Goal: Task Accomplishment & Management: Manage account settings

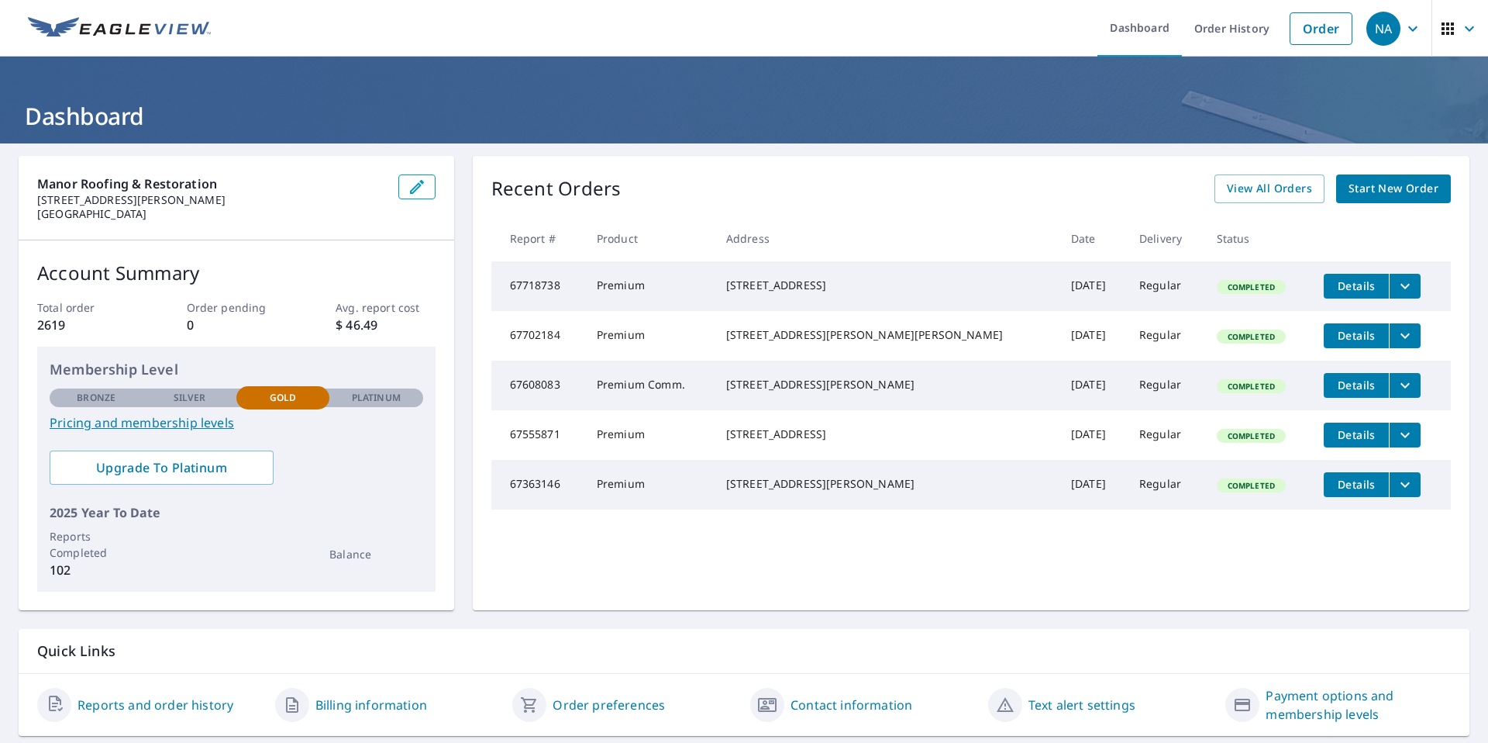
scroll to position [45, 0]
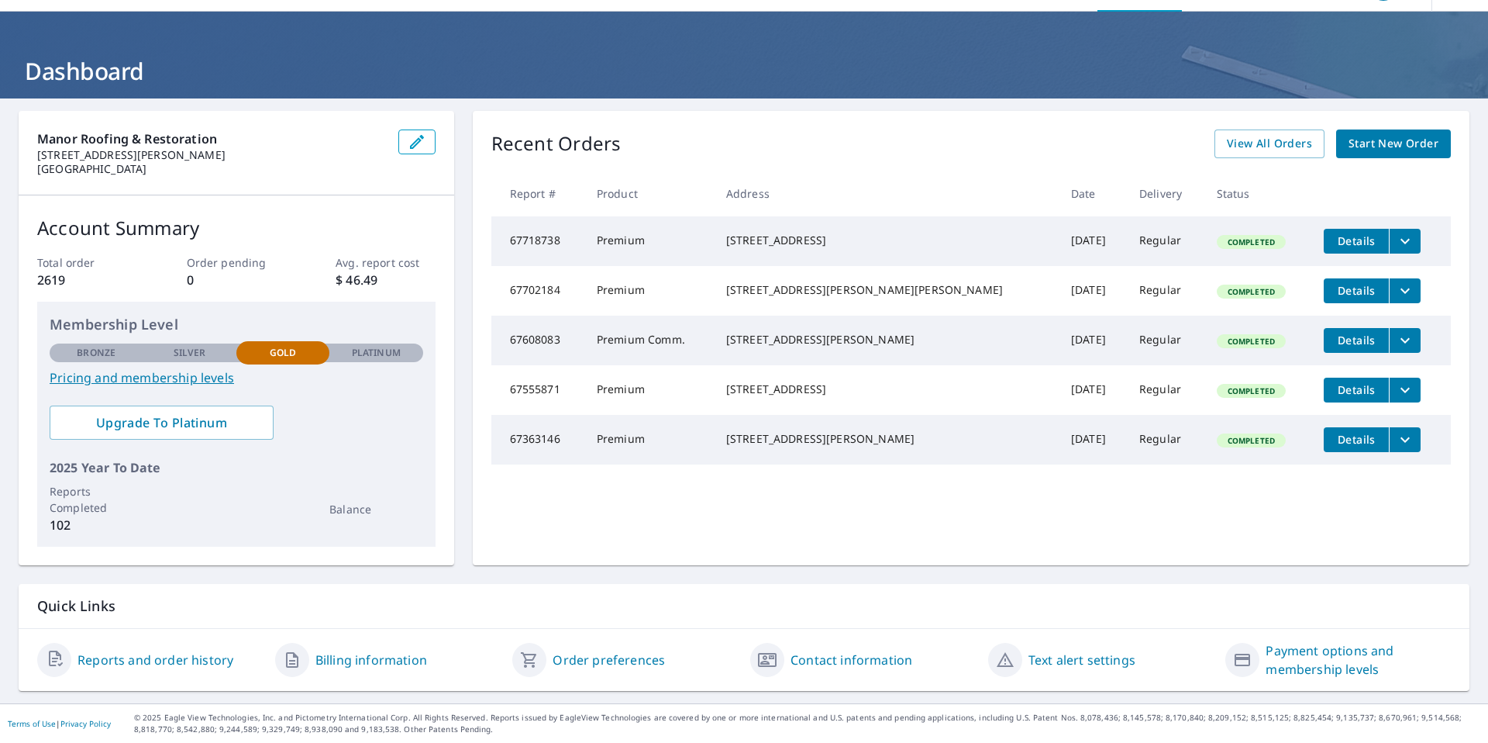
click at [184, 657] on link "Reports and order history" at bounding box center [156, 659] width 156 height 19
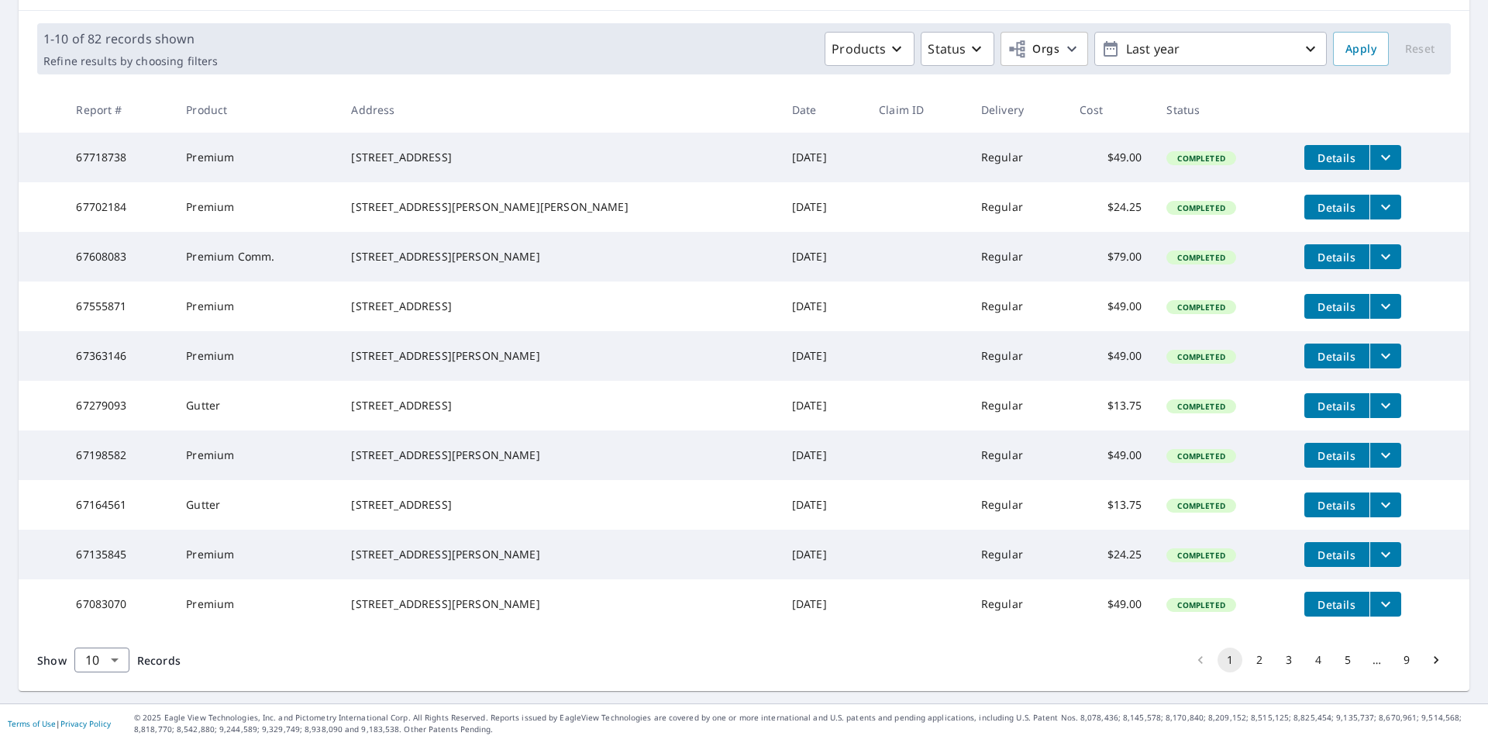
scroll to position [273, 0]
click at [1287, 657] on button "3" at bounding box center [1289, 659] width 25 height 25
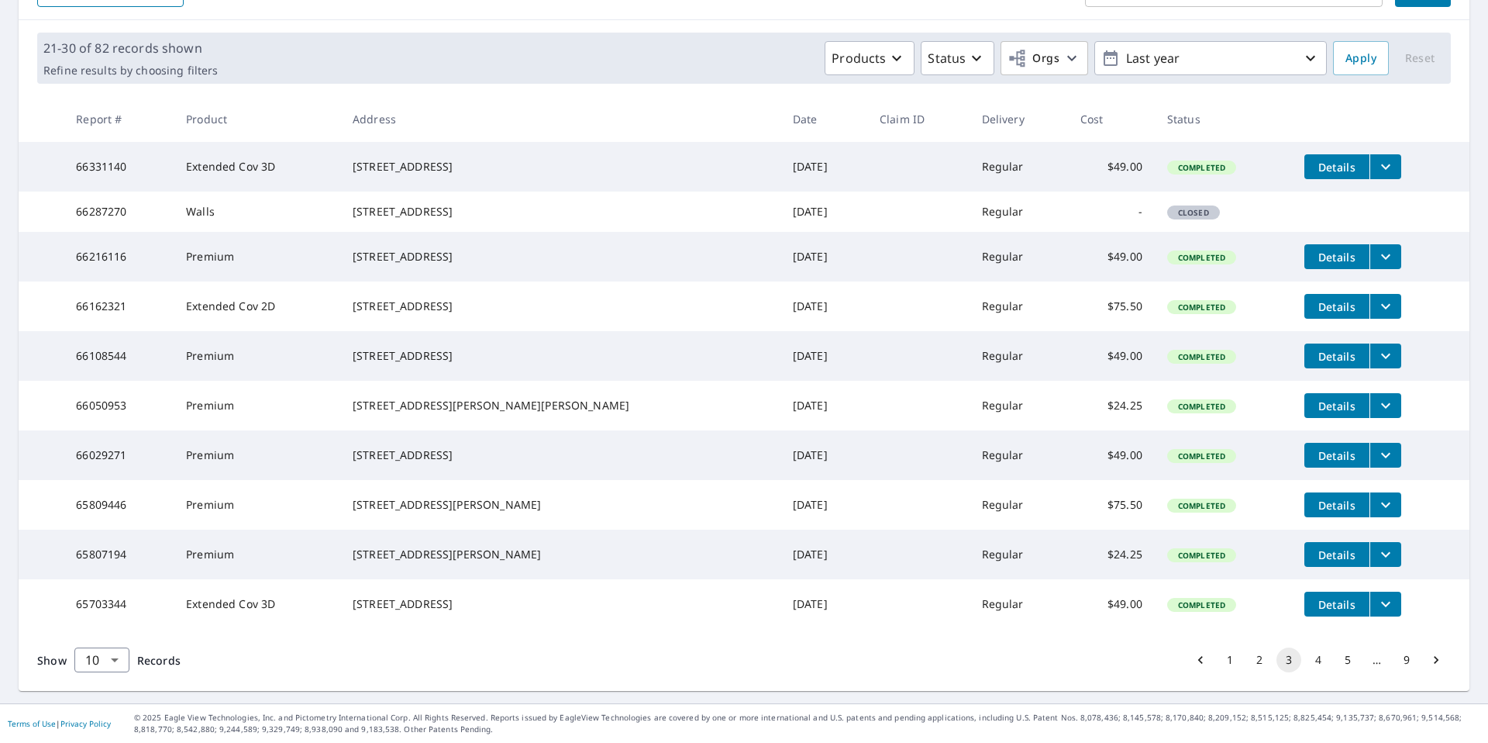
scroll to position [273, 0]
click at [1310, 657] on button "4" at bounding box center [1318, 659] width 25 height 25
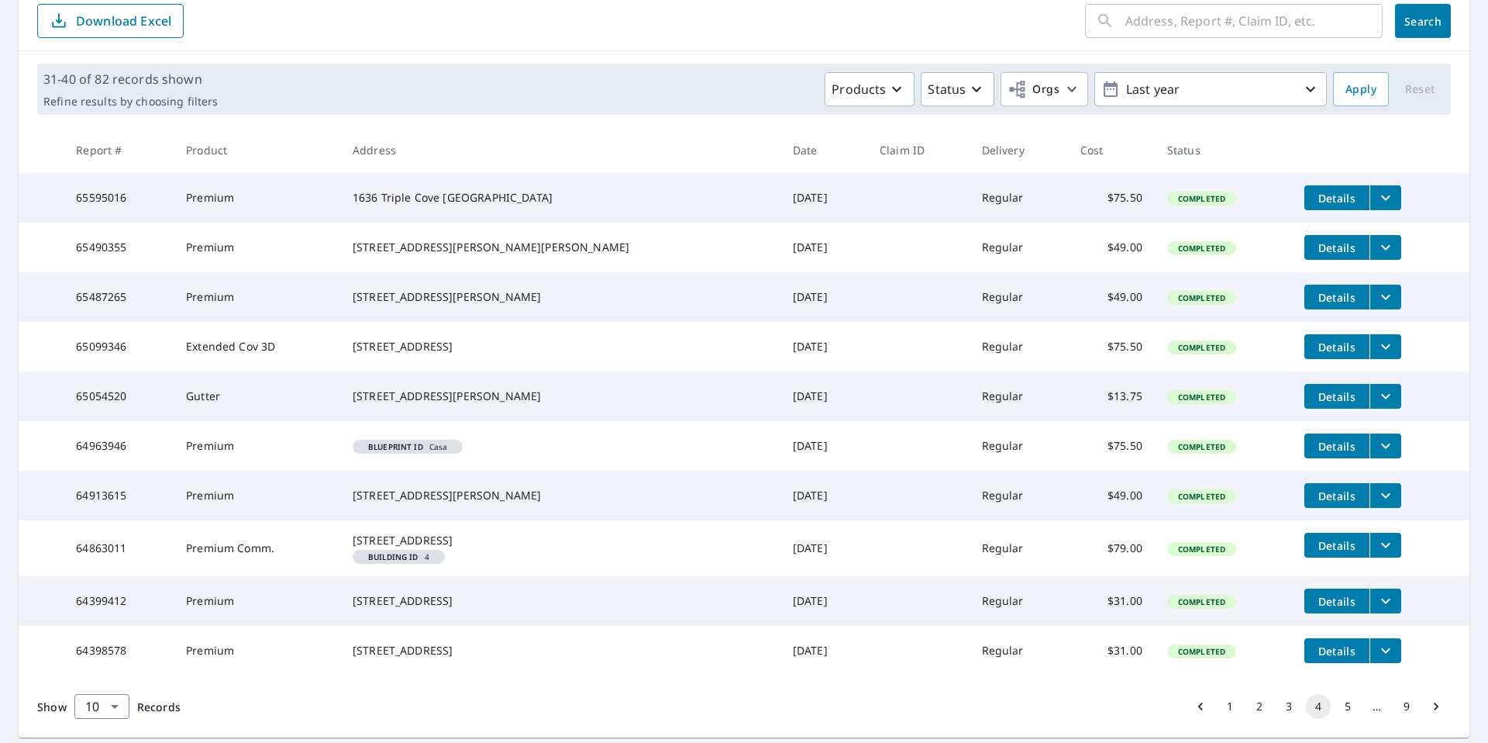
scroll to position [171, 0]
click at [1377, 454] on icon "filesDropdownBtn-64963946" at bounding box center [1386, 445] width 19 height 19
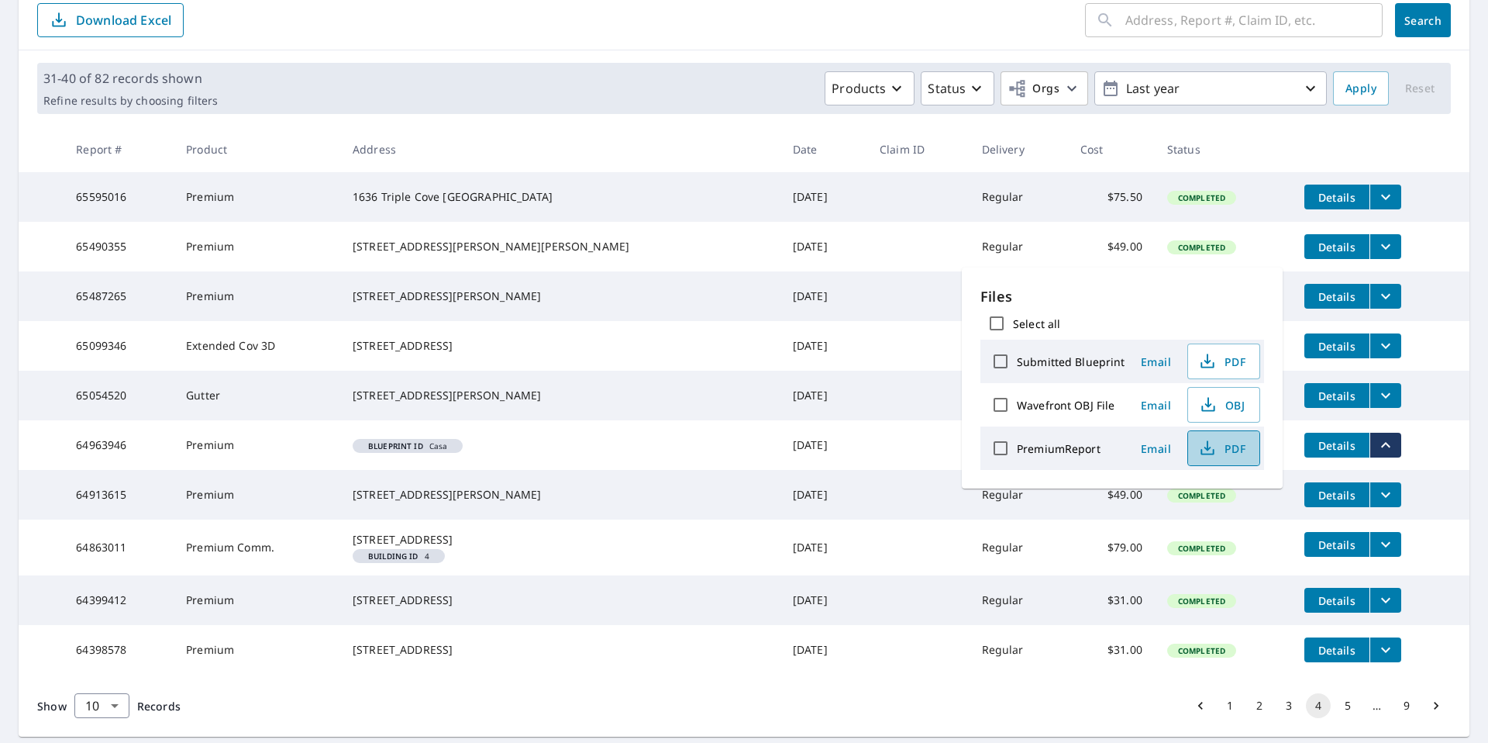
click at [1224, 450] on span "PDF" at bounding box center [1223, 448] width 50 height 19
